Goal: Transaction & Acquisition: Purchase product/service

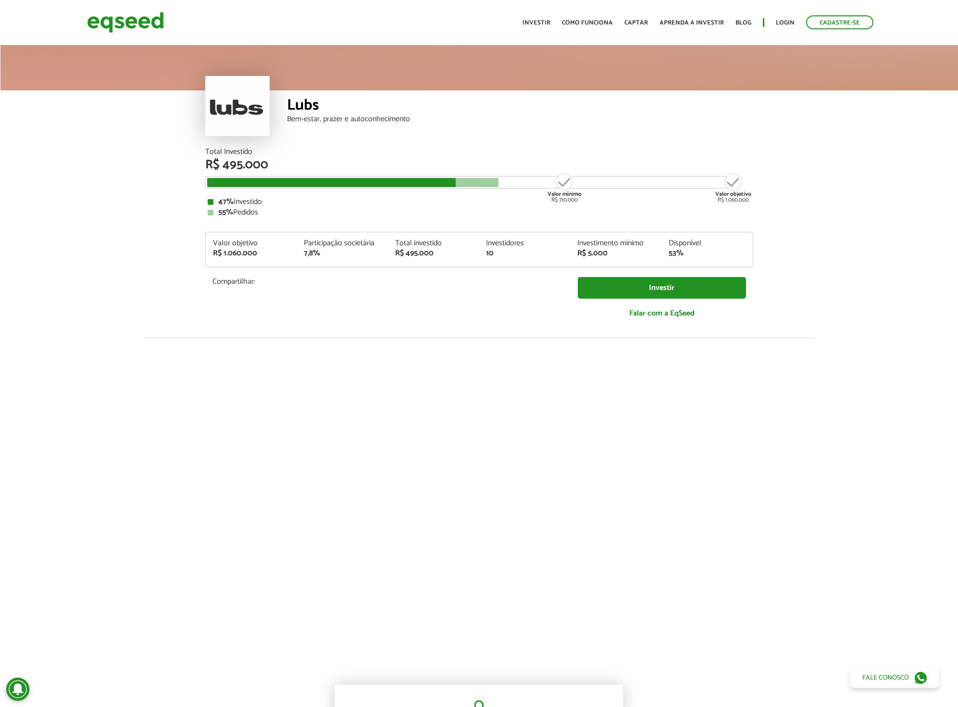
scroll to position [11, 0]
click at [109, 392] on div at bounding box center [479, 501] width 958 height 328
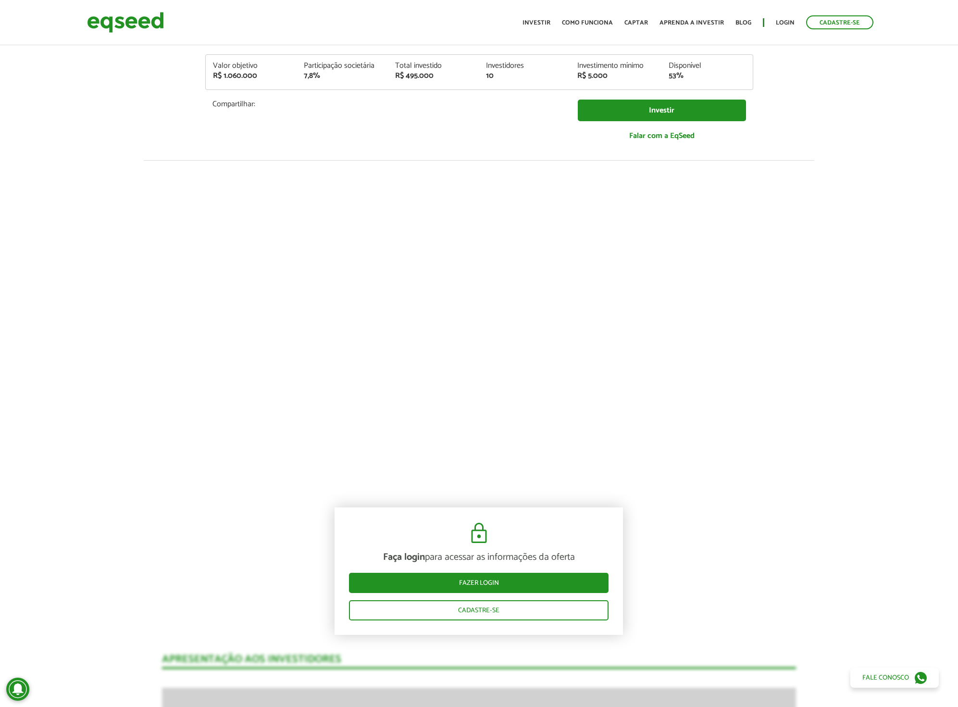
scroll to position [0, 0]
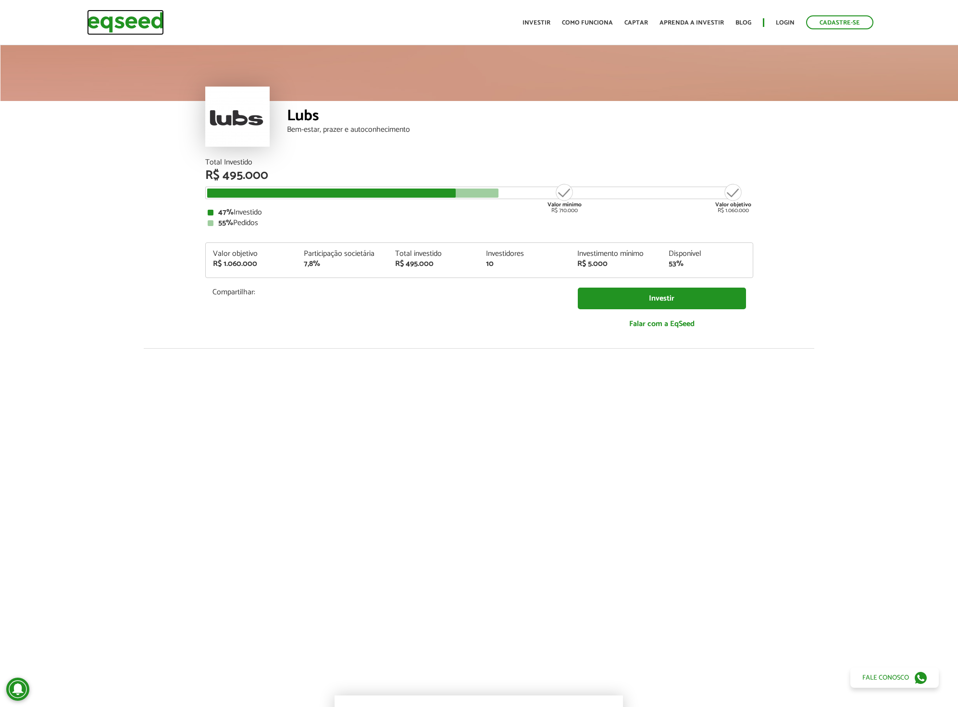
click at [148, 25] on img at bounding box center [125, 22] width 77 height 25
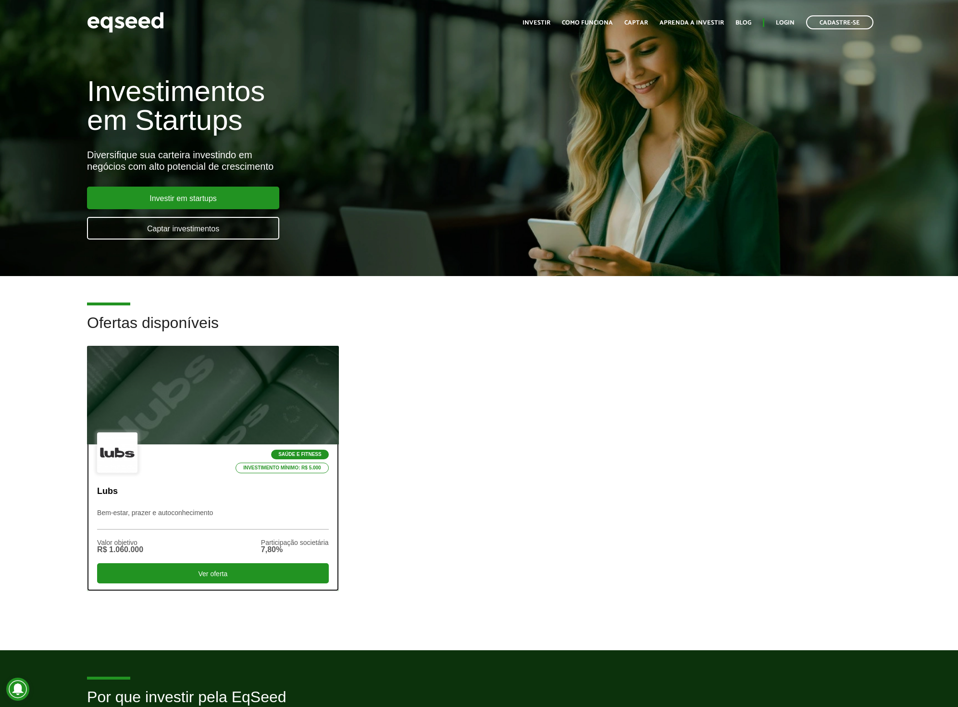
click at [256, 532] on div "Valor objetivo R$ 1.060.000 Participação societária 7,80%" at bounding box center [213, 546] width 232 height 34
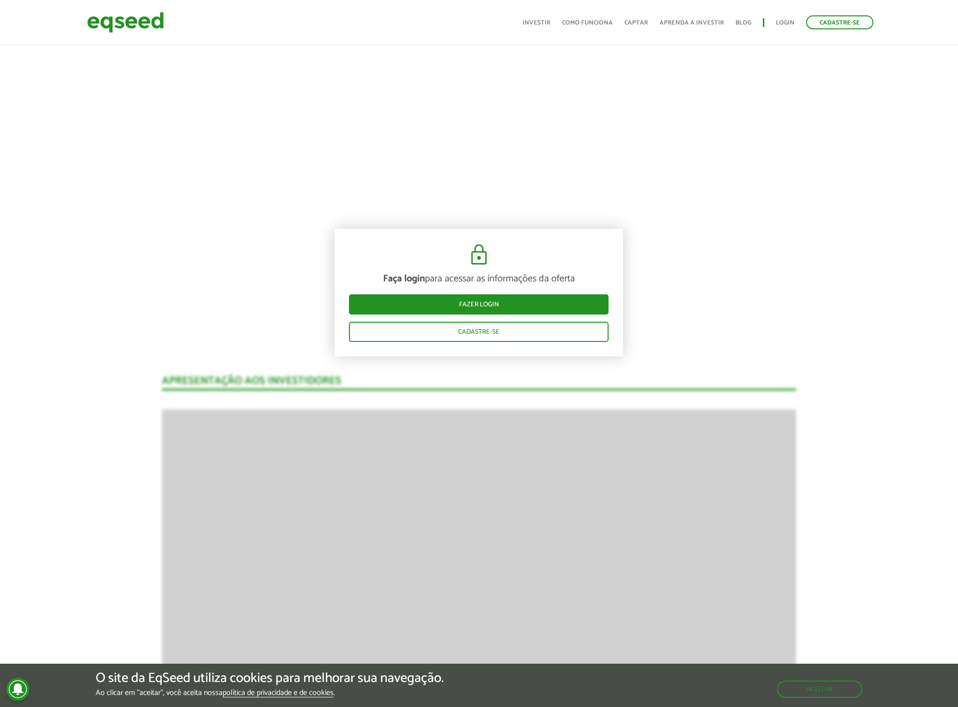
scroll to position [447, 0]
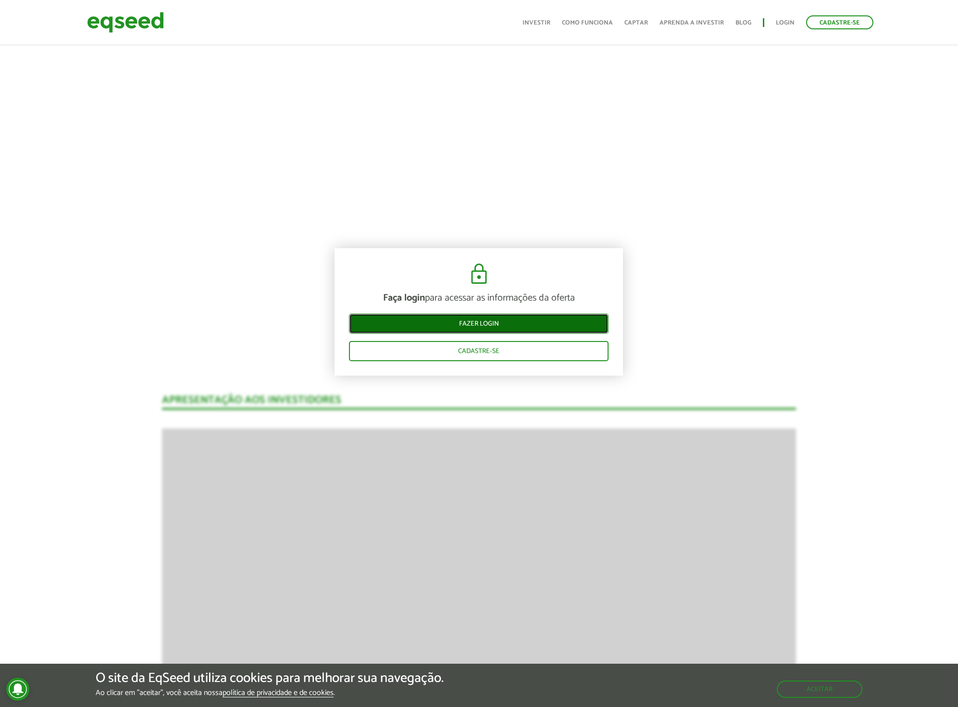
click at [409, 318] on link "Fazer login" at bounding box center [479, 323] width 260 height 20
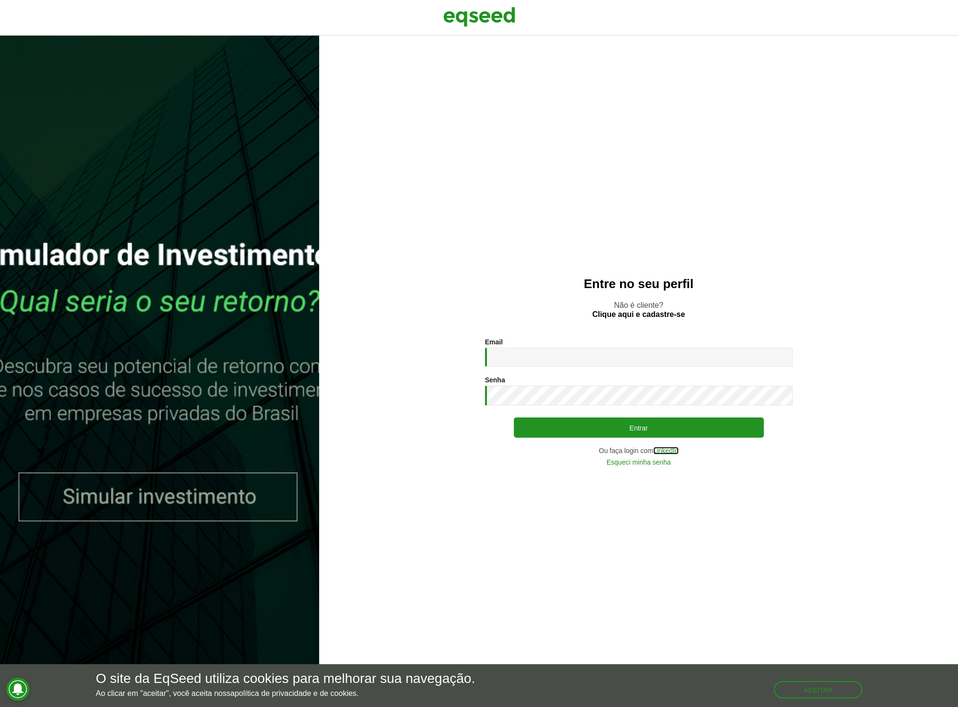
click at [667, 451] on link "LinkedIn" at bounding box center [665, 450] width 25 height 7
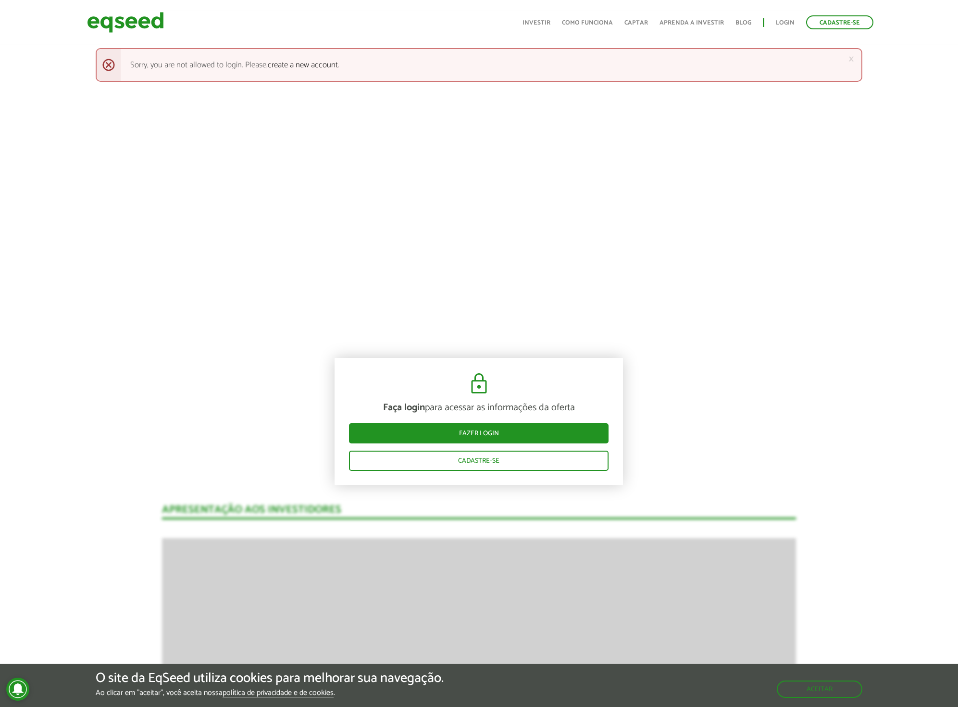
scroll to position [339, 0]
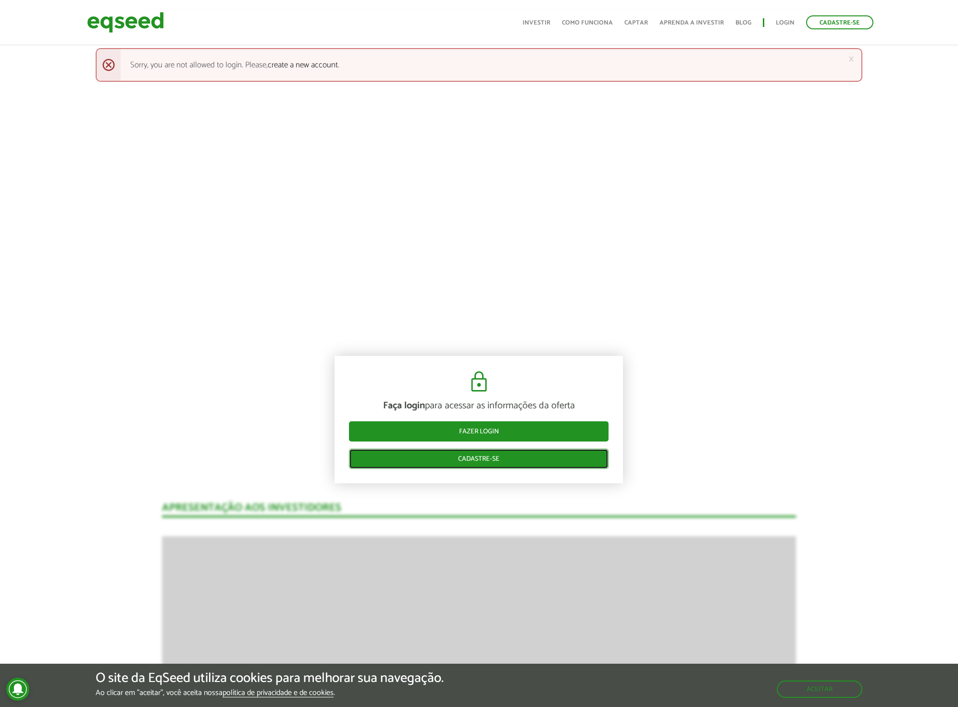
click at [406, 458] on link "Cadastre-se" at bounding box center [479, 458] width 260 height 20
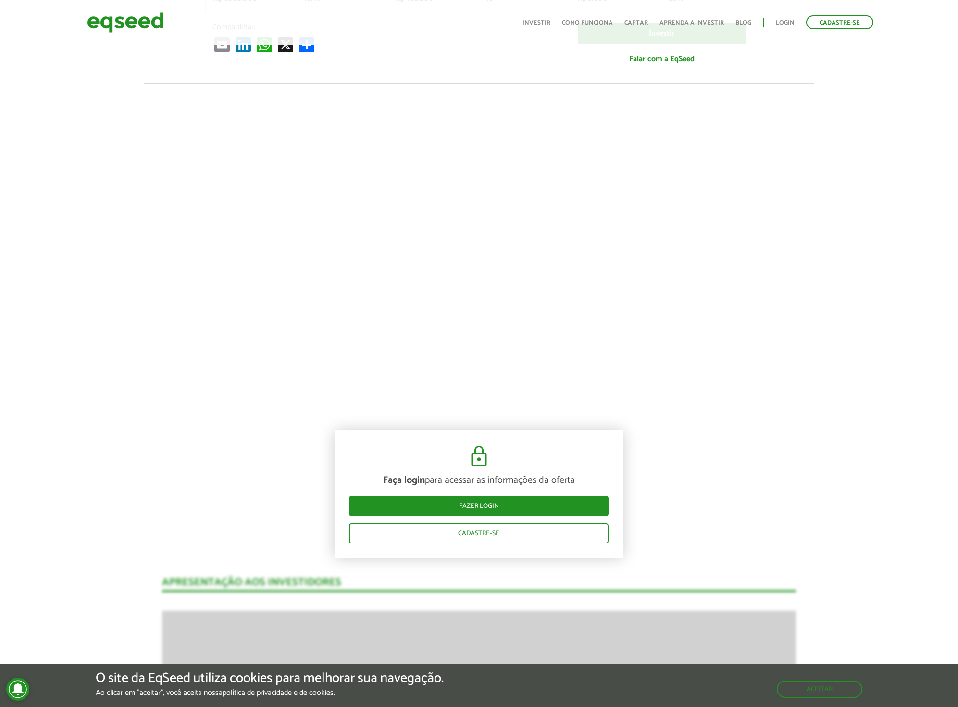
scroll to position [264, 0]
